Goal: Transaction & Acquisition: Purchase product/service

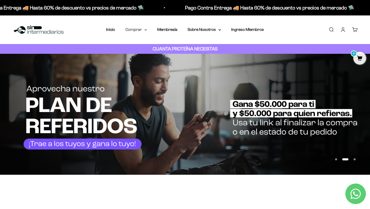
click at [136, 31] on summary "Comprar" at bounding box center [136, 29] width 22 height 7
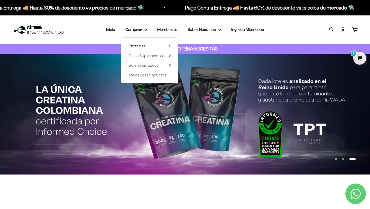
click at [141, 44] on span "Proteínas" at bounding box center [137, 46] width 17 height 4
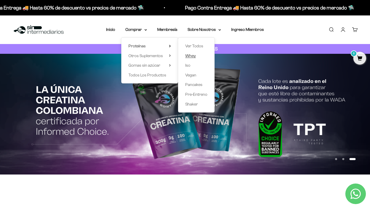
click at [196, 54] on link "Whey" at bounding box center [196, 55] width 22 height 7
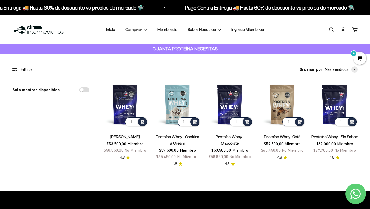
click at [138, 31] on summary "Comprar" at bounding box center [136, 29] width 22 height 7
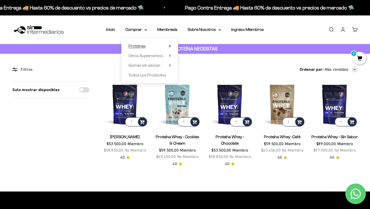
click at [140, 44] on span "Proteínas" at bounding box center [137, 46] width 17 height 4
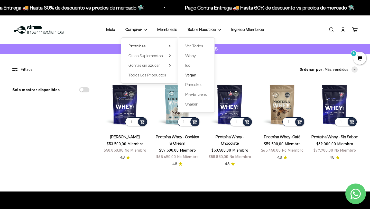
click at [193, 75] on span "Vegan" at bounding box center [190, 75] width 11 height 4
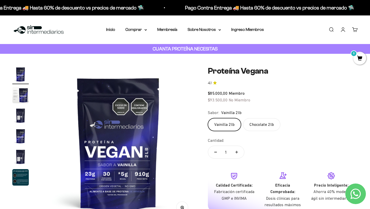
click at [16, 111] on img "Ir al artículo 3" at bounding box center [20, 115] width 16 height 16
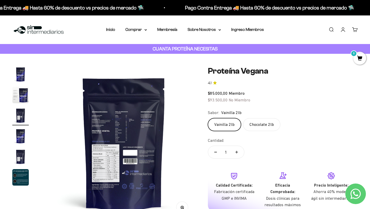
scroll to position [0, 321]
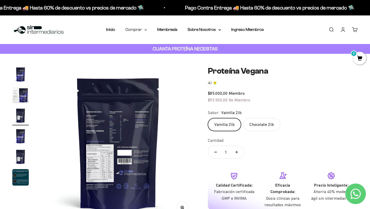
click at [129, 30] on summary "Comprar" at bounding box center [136, 29] width 22 height 7
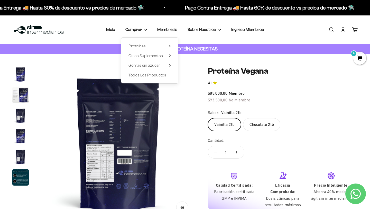
click at [136, 41] on div "Proteínas Ver Todos Whey Iso Vegan Shaker" at bounding box center [149, 61] width 57 height 46
click at [136, 44] on span "Proteínas" at bounding box center [137, 46] width 17 height 4
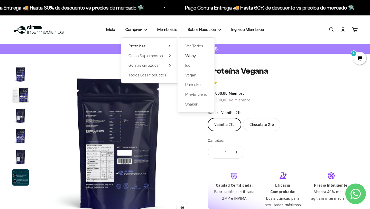
click at [191, 57] on span "Whey" at bounding box center [190, 55] width 11 height 4
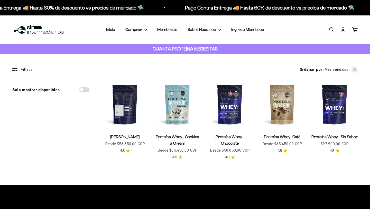
click at [128, 105] on img at bounding box center [125, 104] width 46 height 46
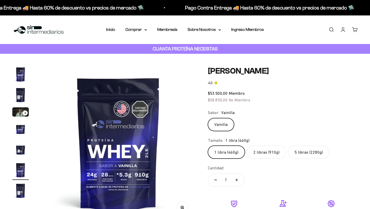
scroll to position [0, 803]
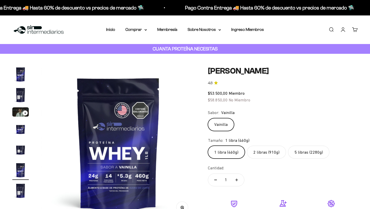
click at [256, 156] on label "2 libras (910g)" at bounding box center [266, 151] width 39 height 13
click at [208, 145] on input "2 libras (910g)" at bounding box center [208, 145] width 0 height 0
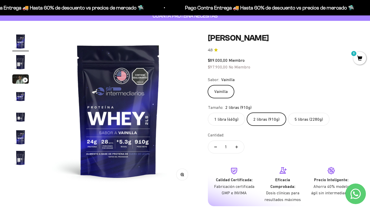
scroll to position [37, 0]
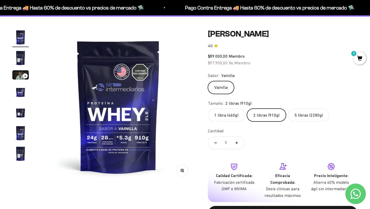
click at [232, 114] on label "1 libra (460g)" at bounding box center [226, 114] width 37 height 13
click at [208, 108] on input "1 libra (460g)" at bounding box center [208, 108] width 0 height 0
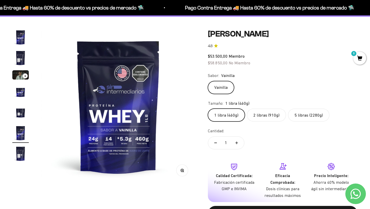
click at [264, 117] on label "2 libras (910g)" at bounding box center [266, 114] width 39 height 13
click at [208, 108] on input "2 libras (910g)" at bounding box center [208, 108] width 0 height 0
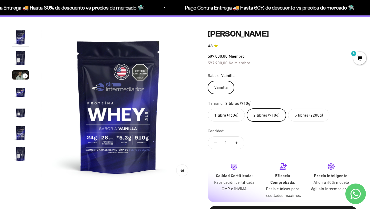
click at [231, 114] on label "1 libra (460g)" at bounding box center [226, 114] width 37 height 13
click at [208, 108] on input "1 libra (460g)" at bounding box center [208, 108] width 0 height 0
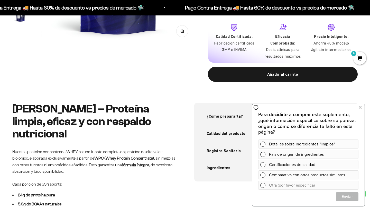
scroll to position [177, 0]
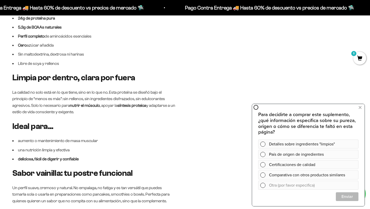
scroll to position [379, 0]
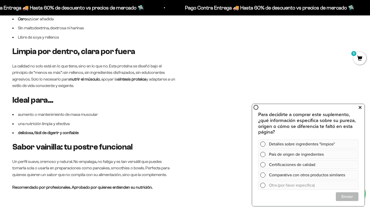
click at [359, 107] on icon at bounding box center [360, 107] width 3 height 7
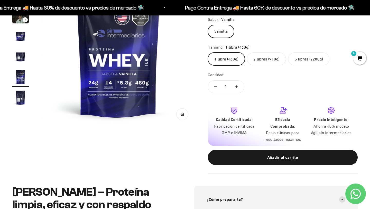
scroll to position [26, 0]
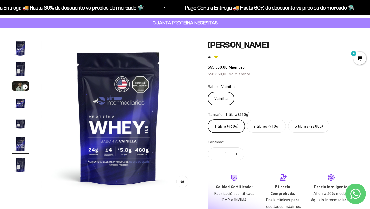
click at [267, 120] on label "2 libras (910g)" at bounding box center [266, 126] width 39 height 13
click at [208, 120] on input "2 libras (910g)" at bounding box center [208, 119] width 0 height 0
